Goal: Communication & Community: Ask a question

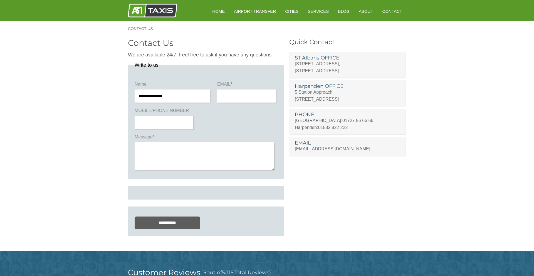
type input "**********"
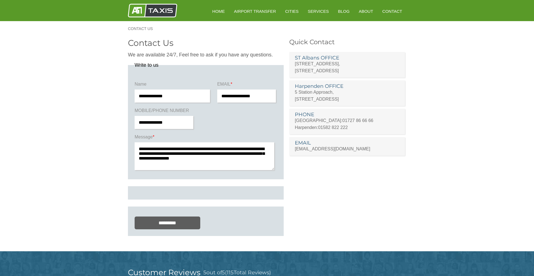
scroll to position [54, 0]
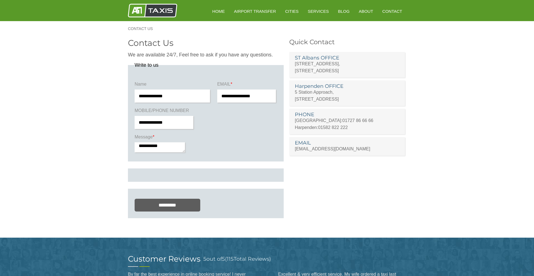
type textarea "**********"
click at [135, 212] on input "*********" at bounding box center [168, 205] width 66 height 13
